Goal: Communication & Community: Answer question/provide support

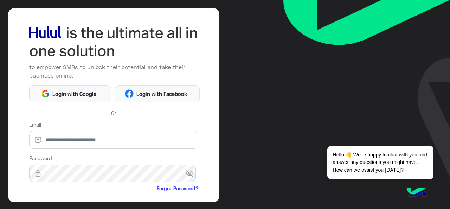
scroll to position [93, 0]
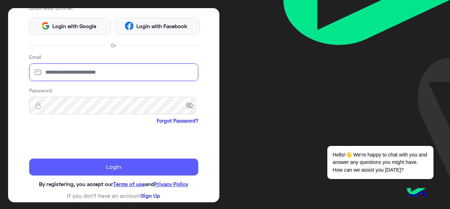
type input "**********"
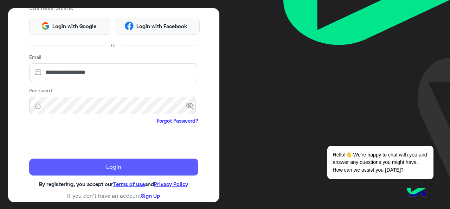
click at [65, 165] on button "Login" at bounding box center [113, 166] width 169 height 17
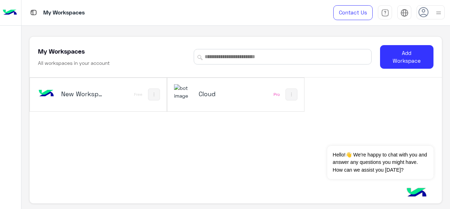
click at [220, 90] on h5 "Cloud" at bounding box center [221, 93] width 44 height 8
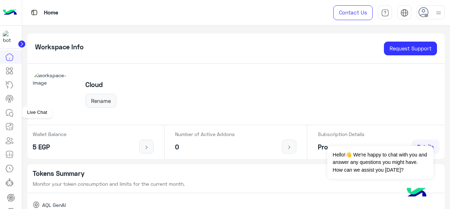
click at [11, 115] on icon at bounding box center [11, 114] width 4 height 4
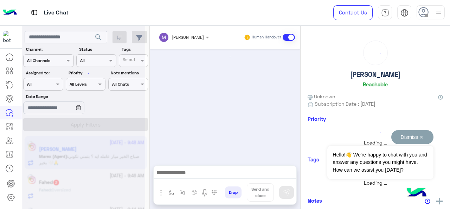
click at [423, 136] on button "Dismiss ✕" at bounding box center [412, 137] width 42 height 14
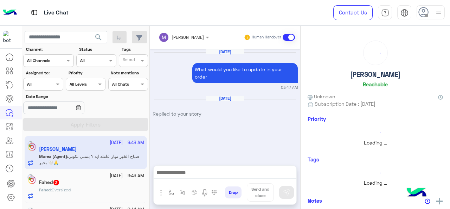
scroll to position [364, 0]
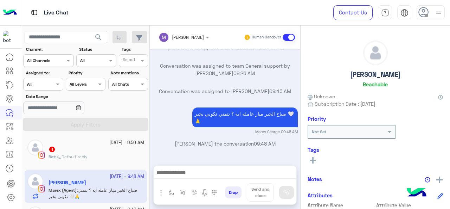
click at [53, 86] on div "Assigned on All" at bounding box center [39, 84] width 30 height 6
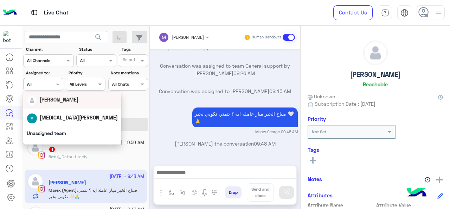
scroll to position [138, 0]
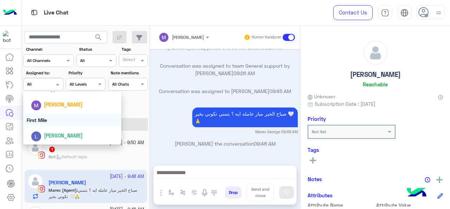
click at [60, 123] on div "First Mile" at bounding box center [72, 119] width 98 height 13
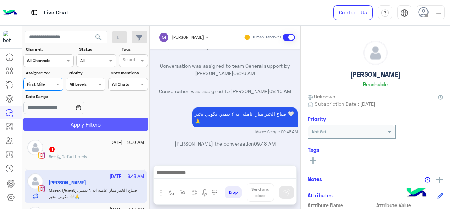
click at [60, 123] on button "Apply Filters" at bounding box center [85, 124] width 125 height 13
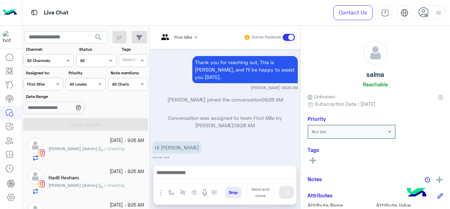
scroll to position [70, 0]
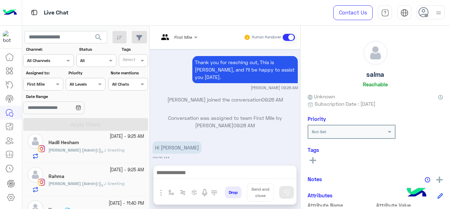
click at [117, 153] on div "[PERSON_NAME] (Admin) : J Greeting" at bounding box center [97, 153] width 96 height 12
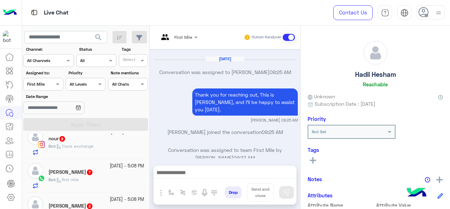
scroll to position [258, 0]
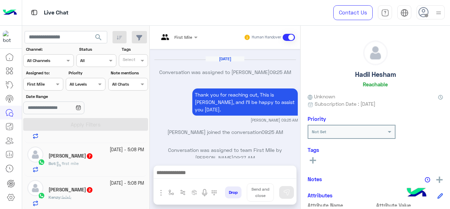
click at [101, 187] on div "[PERSON_NAME] 2" at bounding box center [97, 189] width 96 height 7
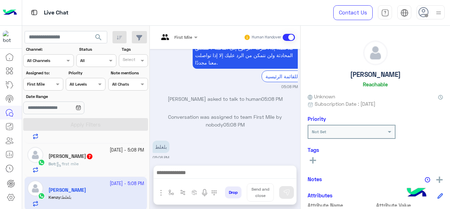
scroll to position [255, 0]
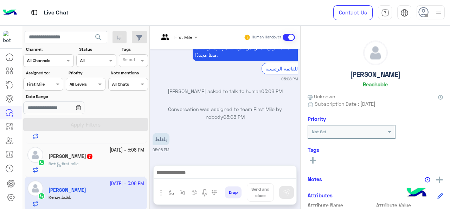
click at [90, 161] on div "Bot : first mile" at bounding box center [97, 166] width 96 height 12
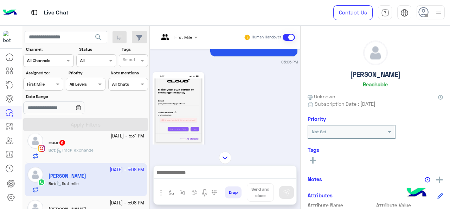
scroll to position [223, 0]
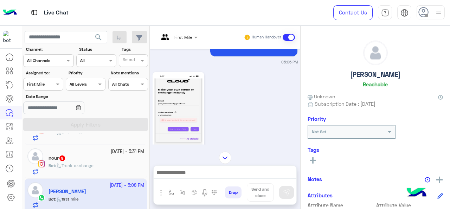
click at [91, 155] on div "nour 9" at bounding box center [97, 158] width 96 height 7
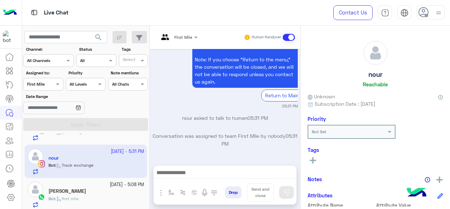
scroll to position [188, 0]
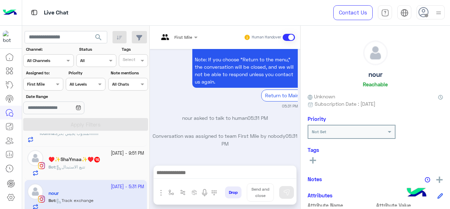
click at [97, 157] on h5 "♥️✨ShaYmaa✨♥️ 16" at bounding box center [75, 159] width 52 height 6
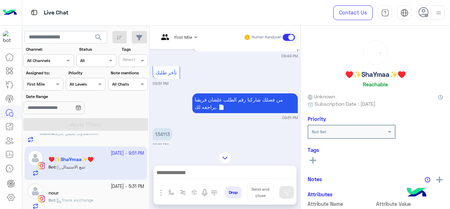
scroll to position [258, 0]
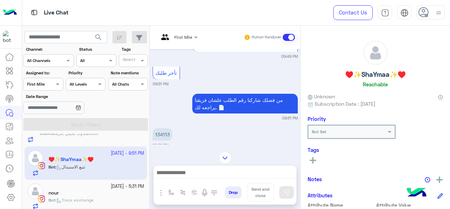
click at [37, 82] on input "text" at bounding box center [35, 83] width 16 height 6
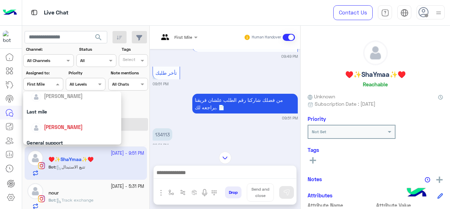
scroll to position [70, 0]
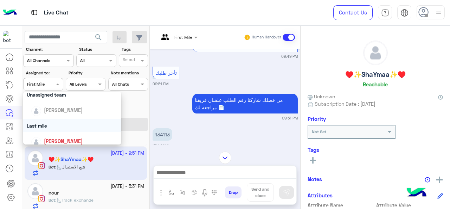
click at [58, 127] on div "Last mile" at bounding box center [72, 125] width 98 height 13
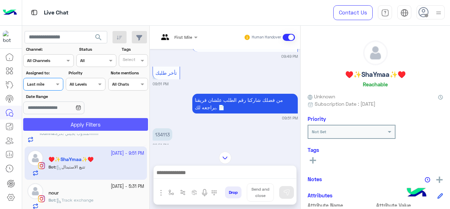
click at [64, 123] on button "Apply Filters" at bounding box center [85, 124] width 125 height 13
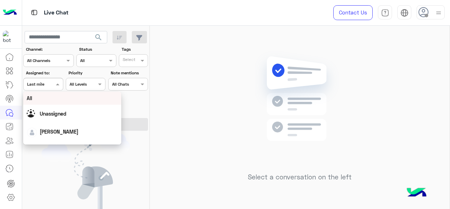
click at [57, 85] on span at bounding box center [58, 83] width 9 height 7
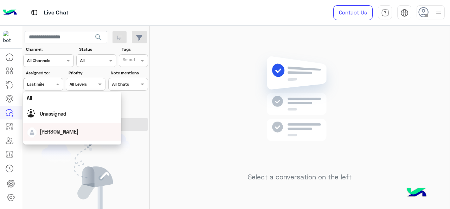
scroll to position [138, 0]
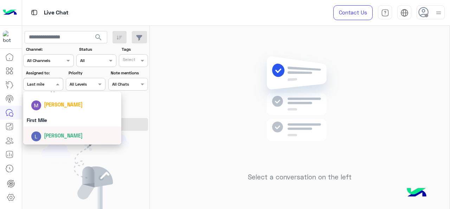
click at [47, 134] on span "[PERSON_NAME]" at bounding box center [63, 135] width 39 height 6
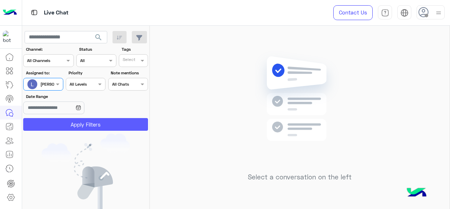
click at [41, 123] on button "Apply Filters" at bounding box center [85, 124] width 125 height 13
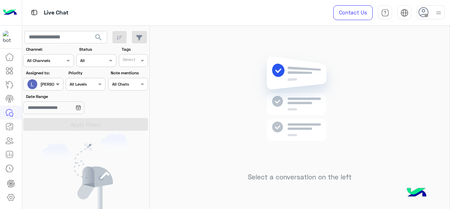
click at [56, 85] on span at bounding box center [58, 83] width 9 height 7
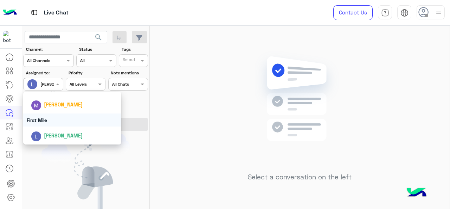
click at [53, 123] on div "First Mile" at bounding box center [72, 119] width 98 height 13
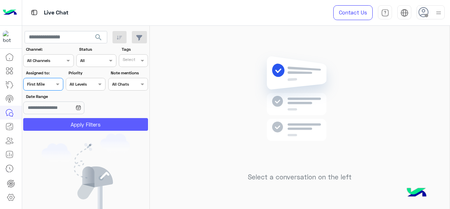
click at [53, 123] on button "Apply Filters" at bounding box center [85, 124] width 125 height 13
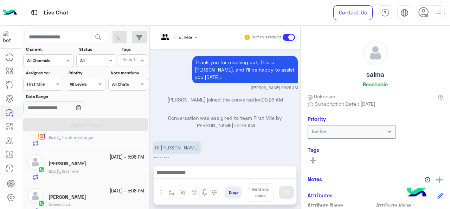
scroll to position [257, 0]
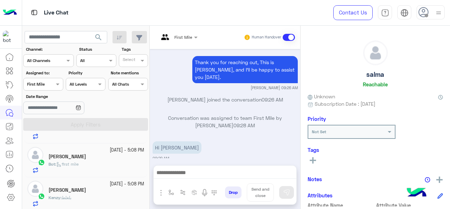
click at [79, 194] on div "Kenzy : بلغلط" at bounding box center [97, 200] width 96 height 12
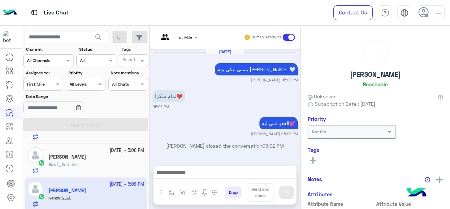
scroll to position [255, 0]
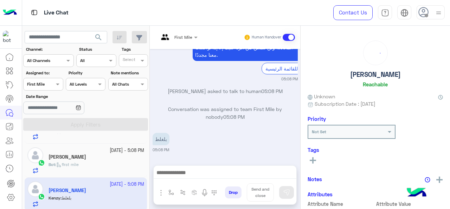
click at [100, 158] on div "[PERSON_NAME]" at bounding box center [97, 157] width 96 height 7
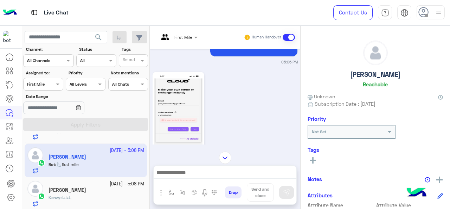
scroll to position [222, 0]
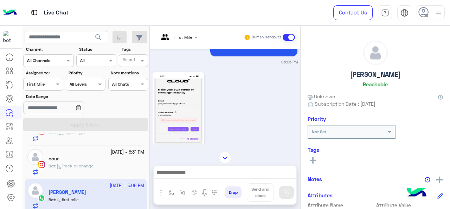
click at [89, 170] on div "Bot : Track exchange" at bounding box center [97, 168] width 96 height 12
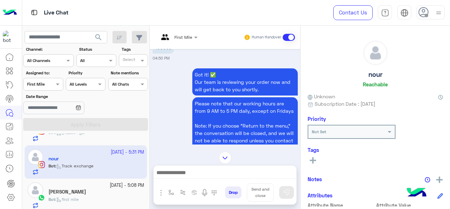
scroll to position [130, 0]
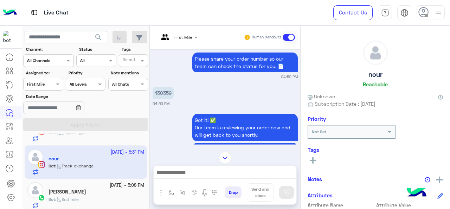
click at [167, 91] on p "130359" at bounding box center [163, 92] width 21 height 12
copy p "130359"
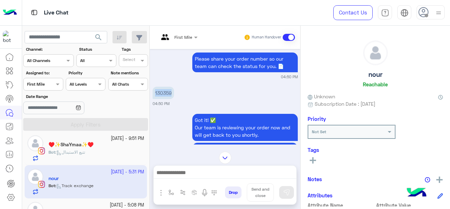
scroll to position [187, 0]
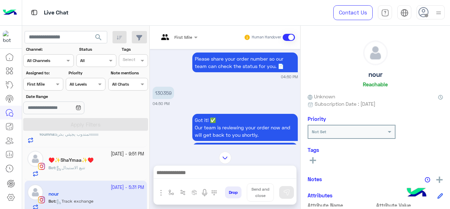
click at [64, 162] on div "♥️✨ShaYmaa✨♥️" at bounding box center [97, 160] width 96 height 7
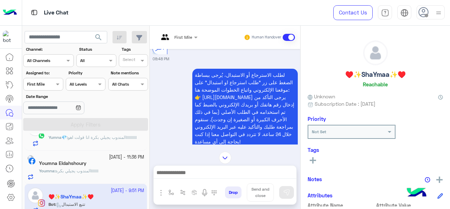
scroll to position [117, 0]
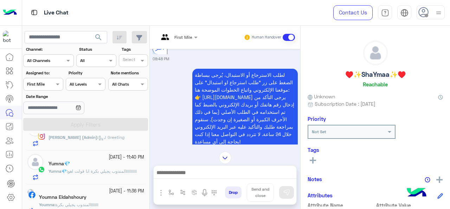
click at [86, 194] on h5 "Youmna Eldahshoury" at bounding box center [62, 197] width 47 height 6
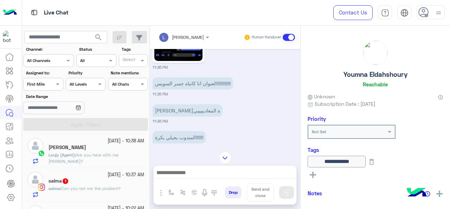
scroll to position [70, 0]
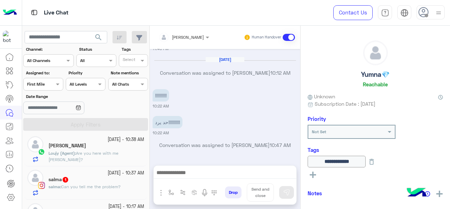
scroll to position [320, 0]
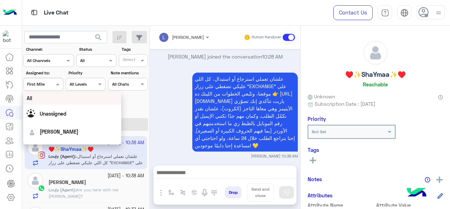
click at [44, 88] on div "Assigned on First Mile" at bounding box center [43, 84] width 40 height 13
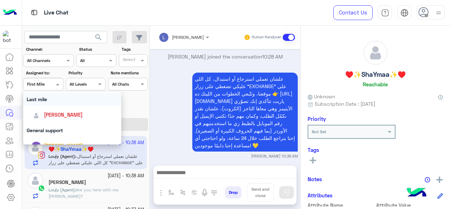
scroll to position [77, 0]
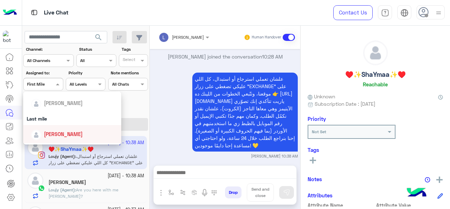
click at [47, 132] on span "[PERSON_NAME]" at bounding box center [63, 134] width 39 height 6
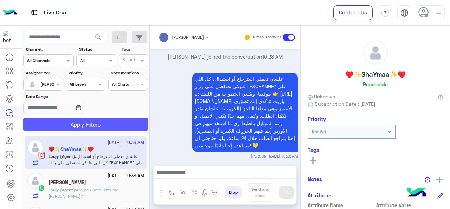
click at [49, 121] on button "Apply Filters" at bounding box center [85, 124] width 125 height 13
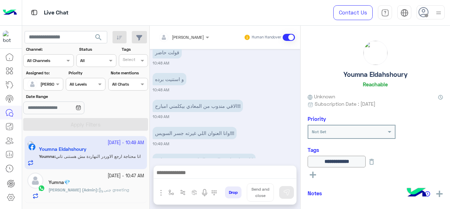
scroll to position [447, 0]
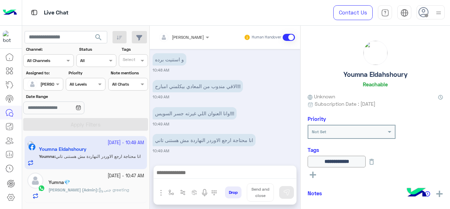
click at [72, 189] on span "[PERSON_NAME] (Admin)" at bounding box center [73, 189] width 49 height 5
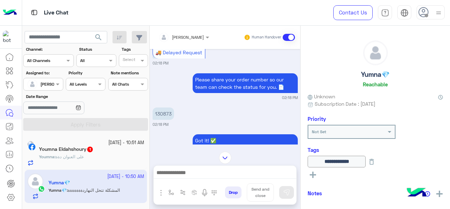
scroll to position [186, 0]
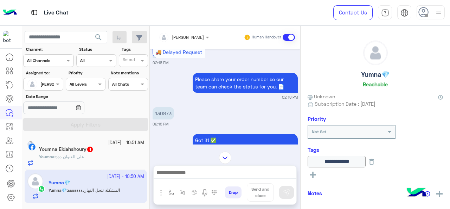
click at [93, 148] on span "1" at bounding box center [90, 149] width 6 height 6
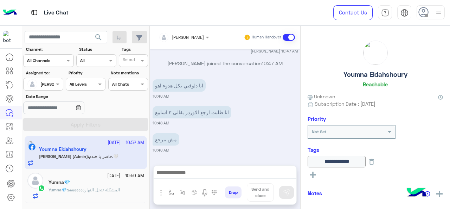
scroll to position [799, 0]
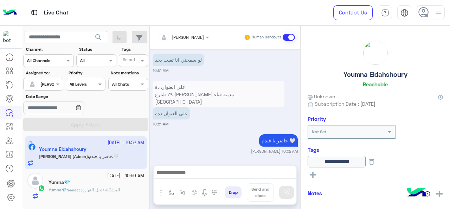
click at [116, 178] on small "[DATE] - 10:50 AM" at bounding box center [125, 175] width 37 height 7
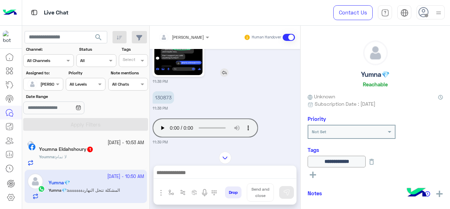
scroll to position [232, 0]
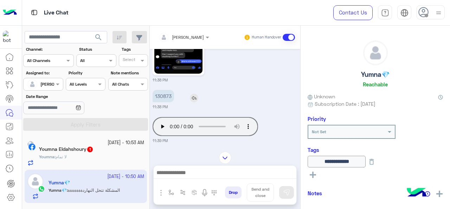
click at [161, 102] on p "130873" at bounding box center [163, 96] width 21 height 12
copy p "130873"
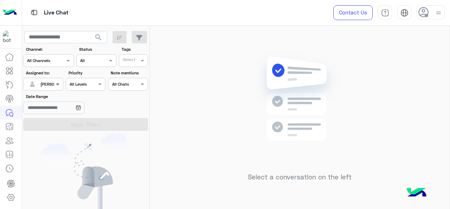
click at [58, 87] on span at bounding box center [58, 83] width 9 height 7
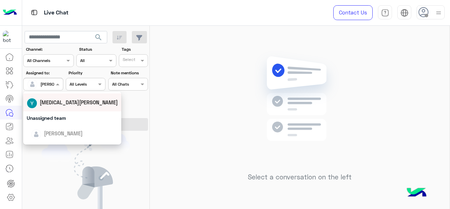
scroll to position [68, 0]
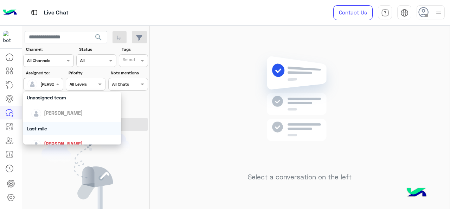
click at [49, 126] on div "Last mile" at bounding box center [72, 128] width 98 height 13
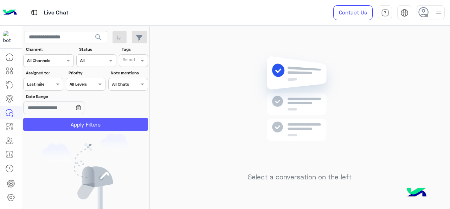
click at [53, 123] on button "Apply Filters" at bounding box center [85, 124] width 125 height 13
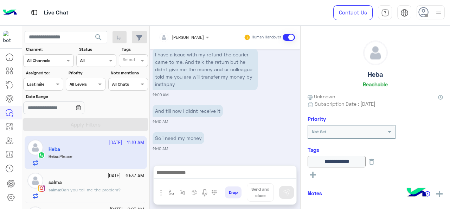
scroll to position [483, 0]
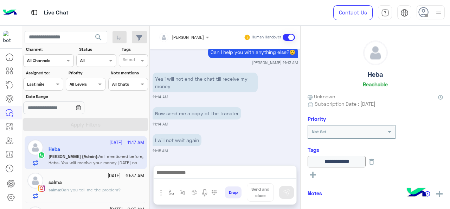
scroll to position [257, 0]
